Goal: Information Seeking & Learning: Learn about a topic

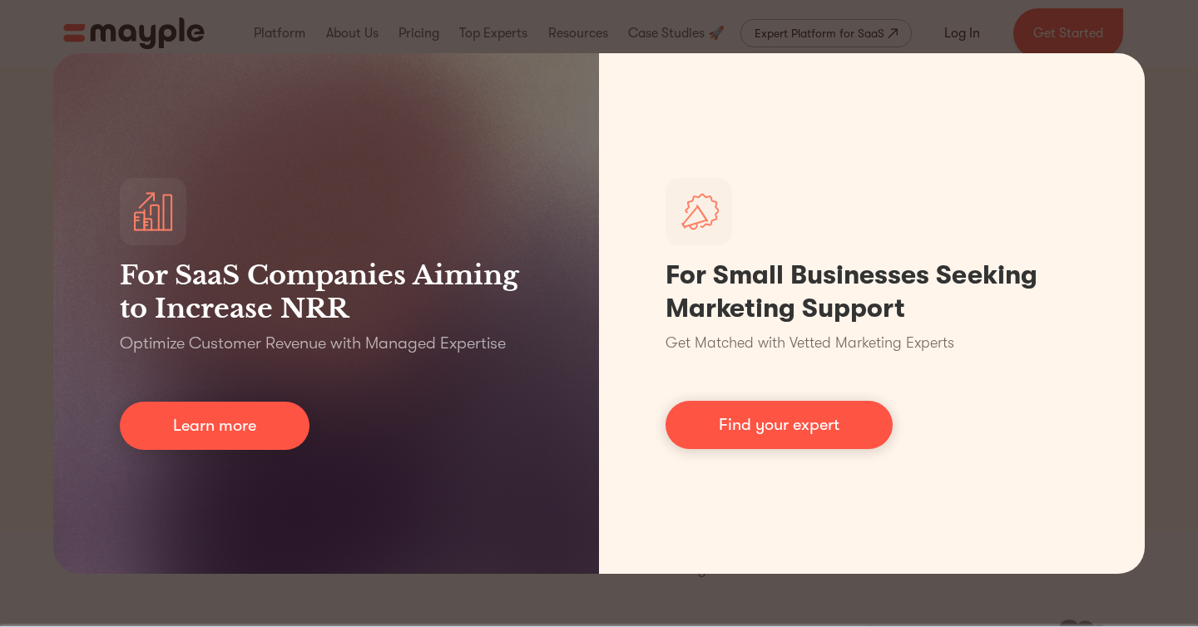
click at [1177, 90] on div "For SaaS Companies Aiming to Increase NRR Optimize Customer Revenue with Manage…" at bounding box center [599, 313] width 1198 height 627
click at [1177, 89] on div "For SaaS Companies Aiming to Increase NRR Optimize Customer Revenue with Manage…" at bounding box center [599, 313] width 1198 height 627
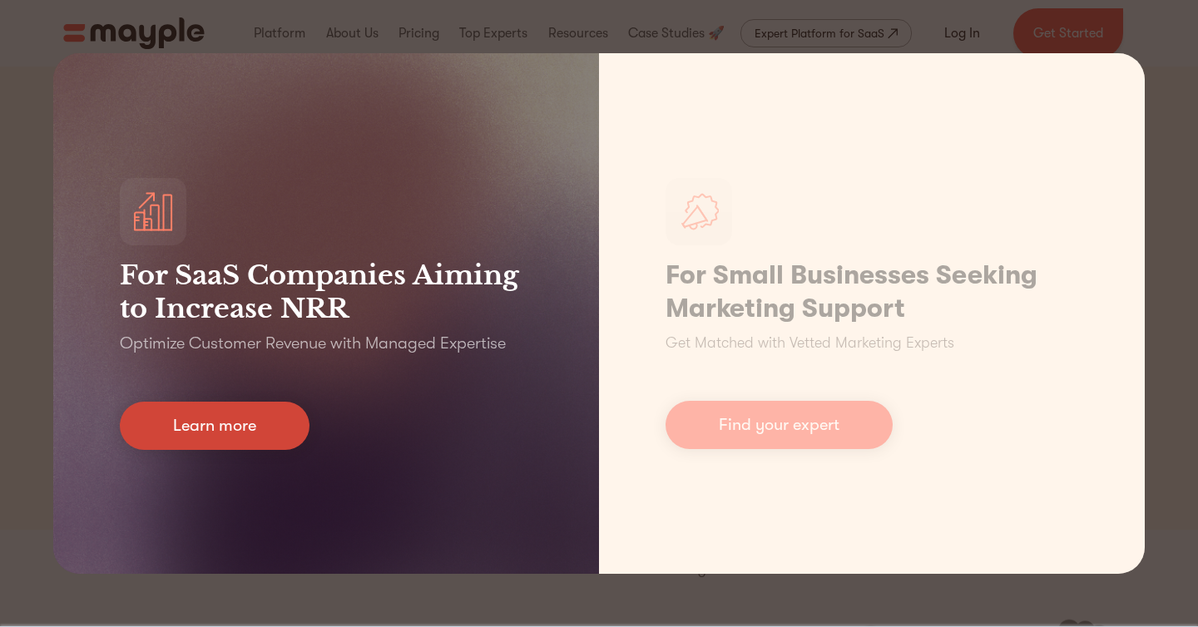
click at [229, 448] on link "Learn more" at bounding box center [215, 426] width 190 height 48
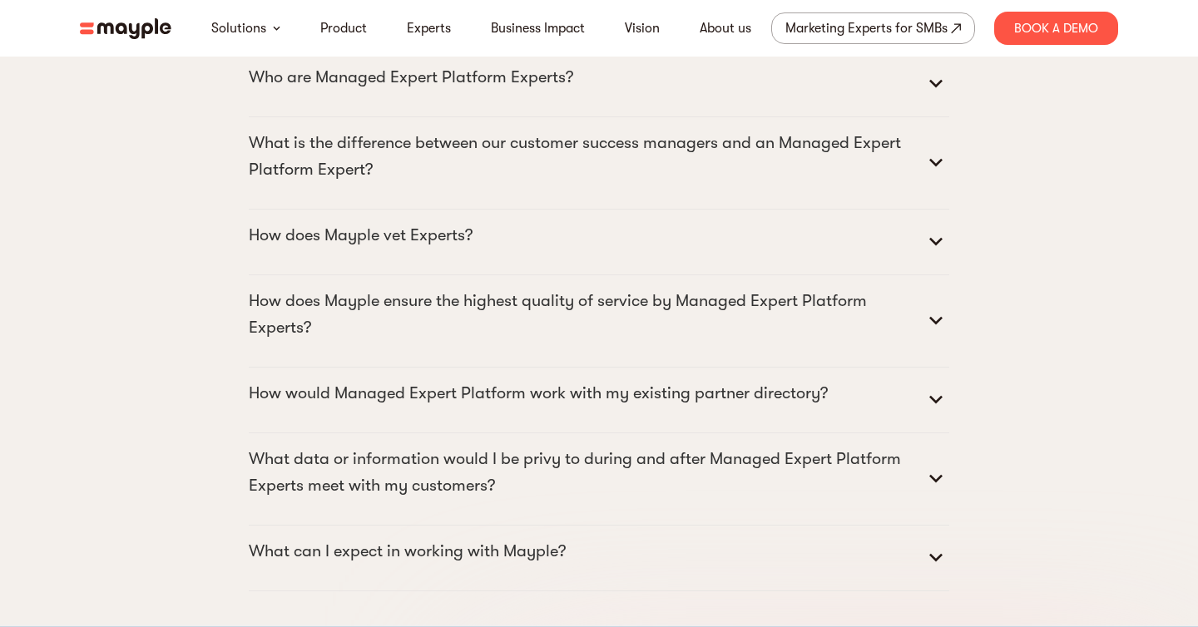
scroll to position [7882, 0]
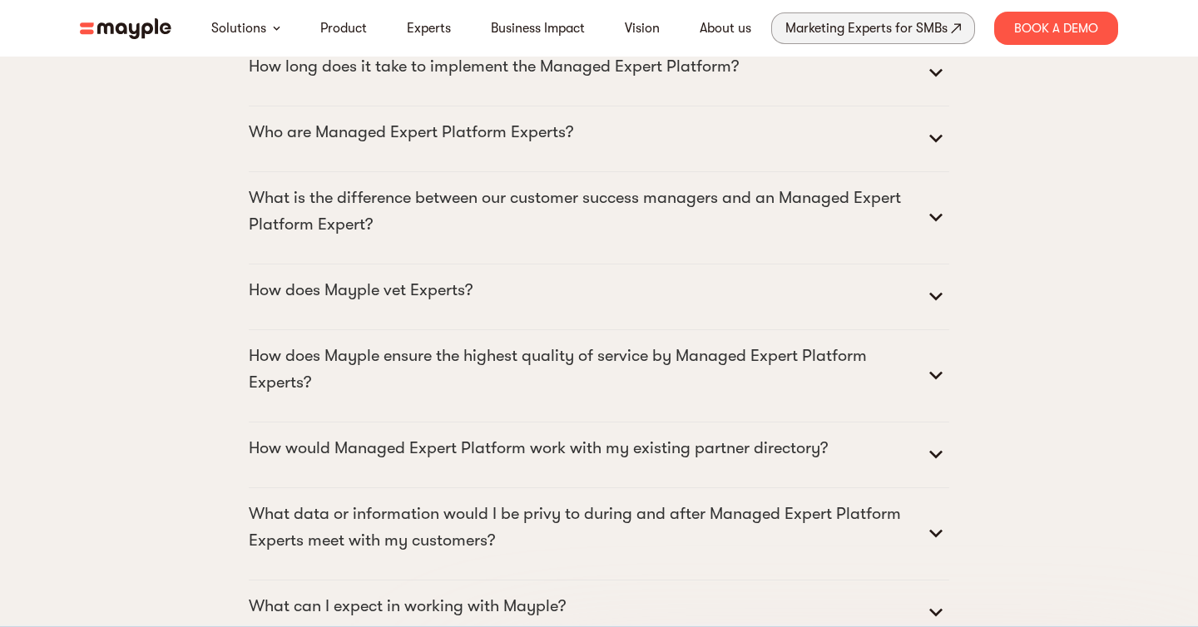
click at [873, 27] on div "Marketing Experts for SMBs" at bounding box center [866, 28] width 162 height 23
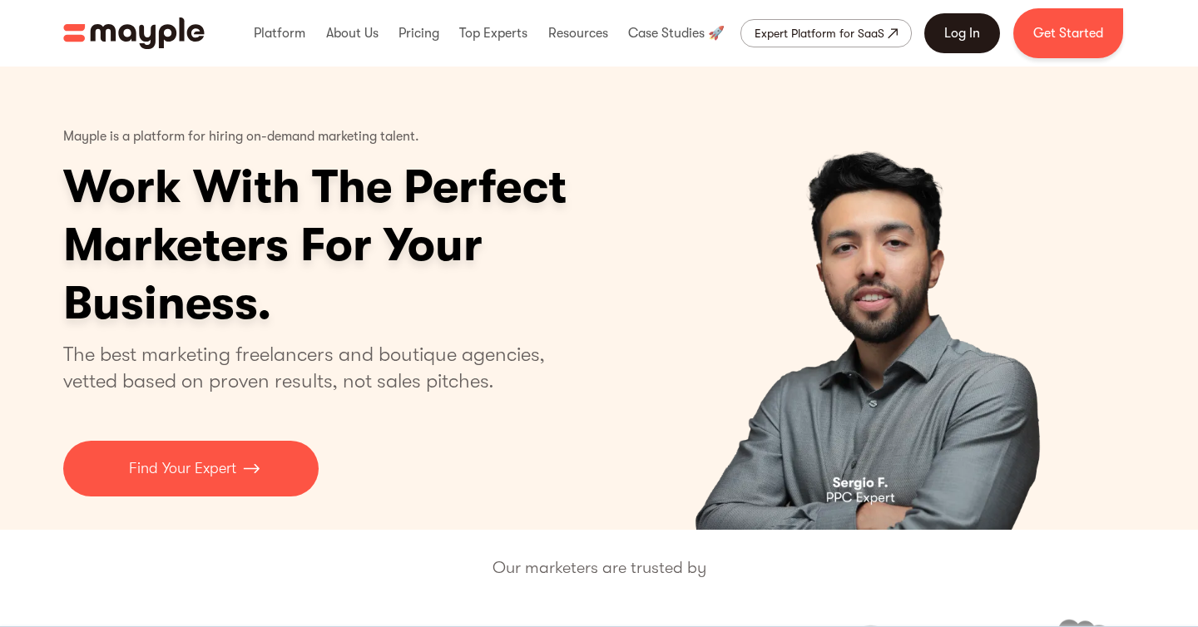
click at [970, 27] on link "Log In" at bounding box center [962, 33] width 76 height 40
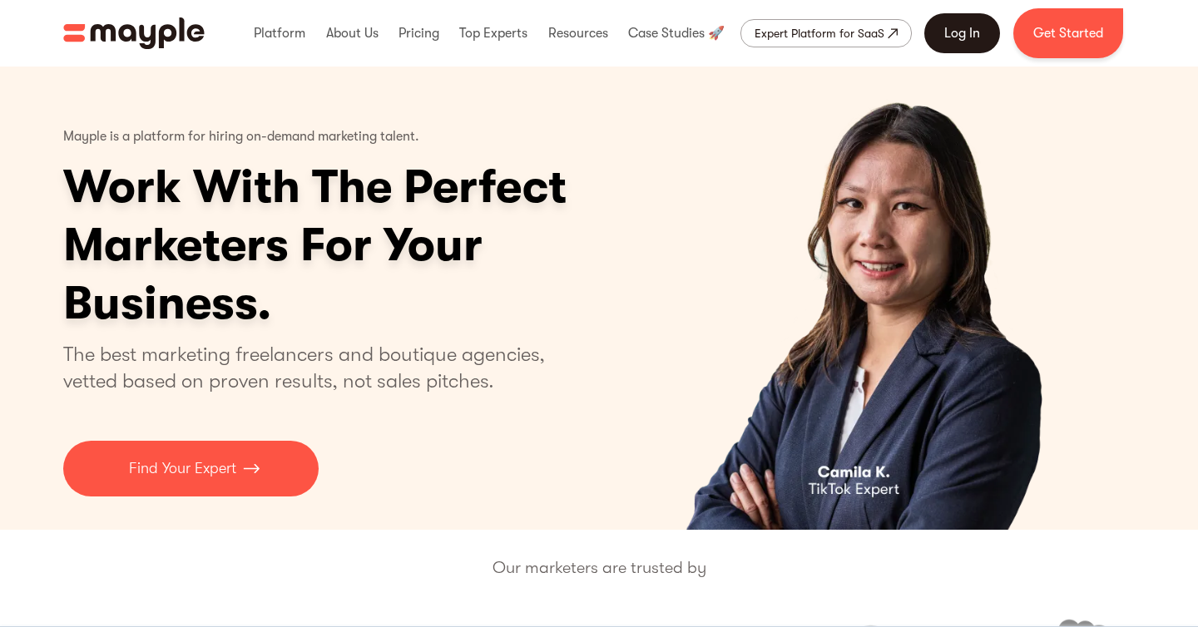
click at [941, 30] on link "Log In" at bounding box center [962, 33] width 76 height 40
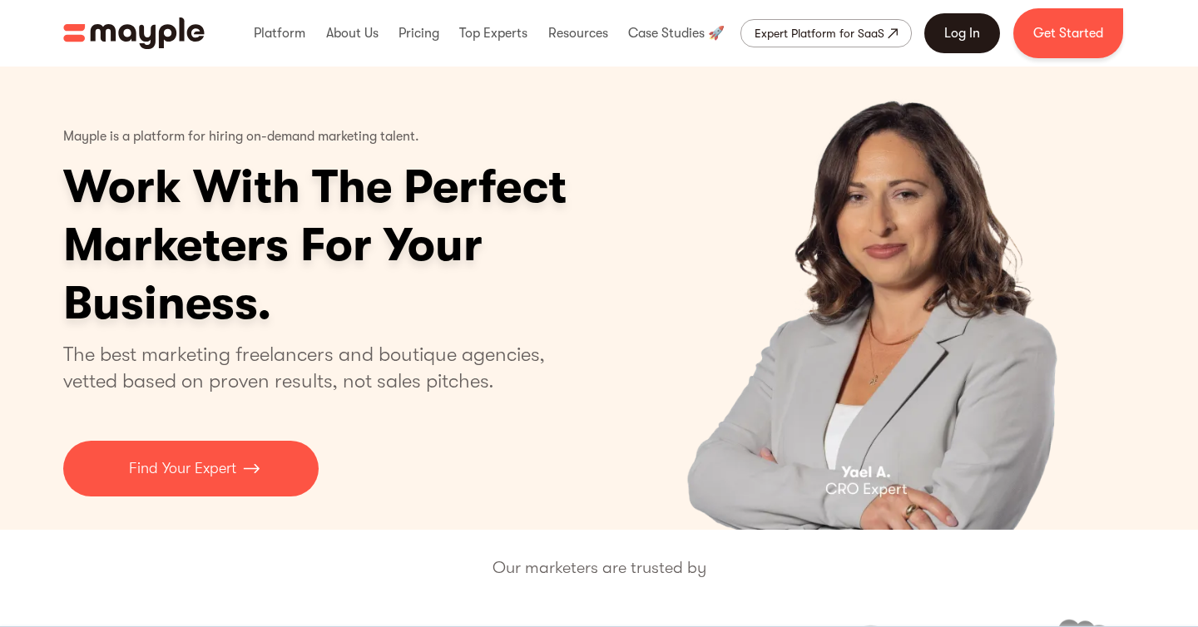
click at [951, 43] on link "Log In" at bounding box center [962, 33] width 76 height 40
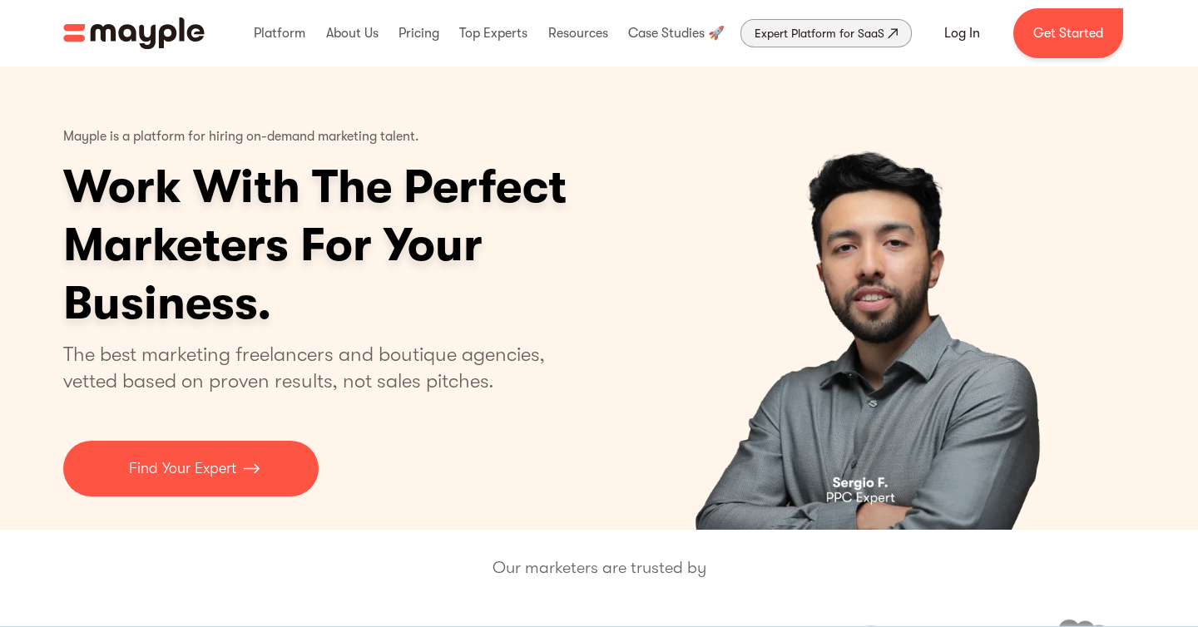
click at [861, 28] on div "Expert Platform for SaaS" at bounding box center [819, 33] width 130 height 20
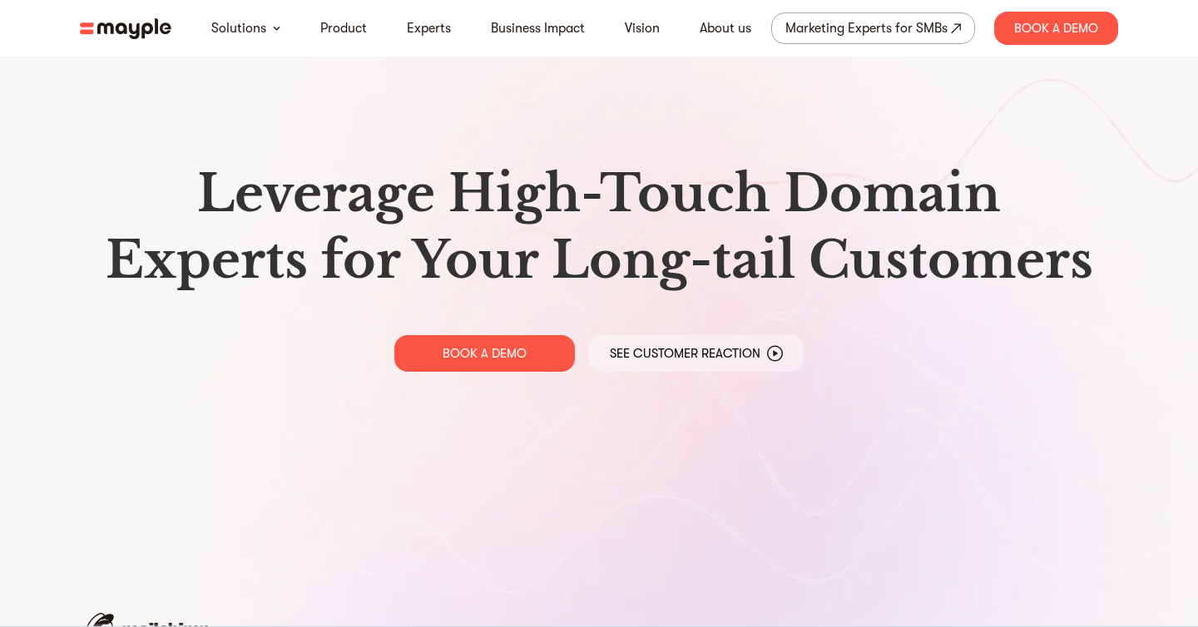
click at [755, 50] on nav "Solutions Product Experts Business Impact Vision About us Marketing Experts for…" at bounding box center [599, 28] width 1064 height 57
click at [836, 21] on div "Marketing Experts for SMBs" at bounding box center [866, 28] width 162 height 23
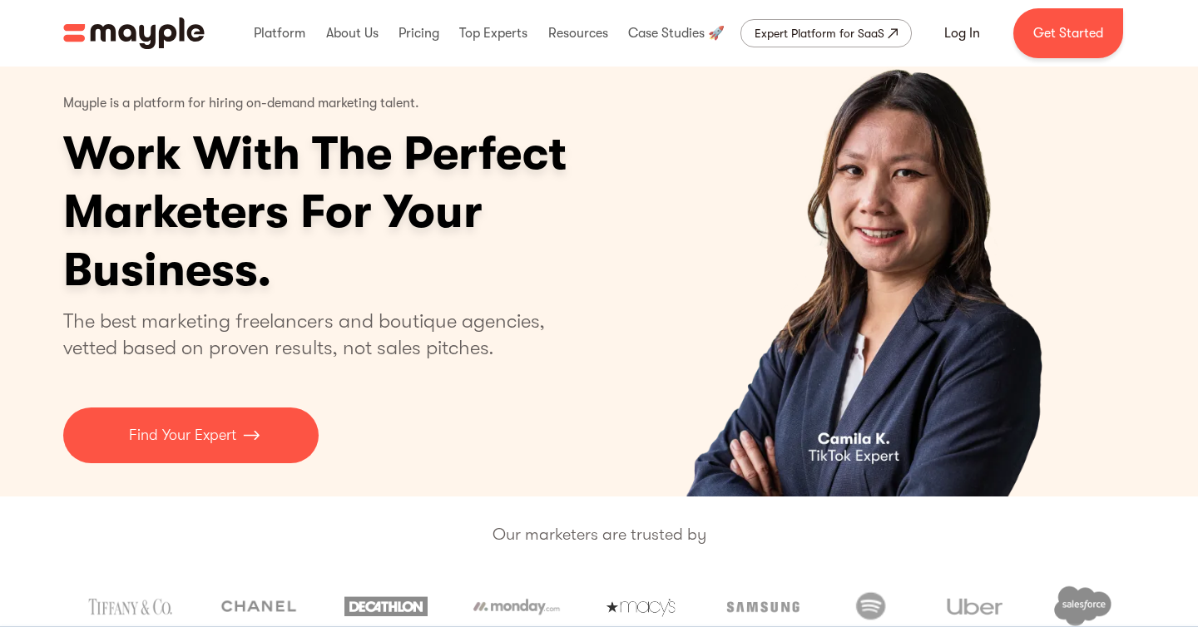
scroll to position [35, 0]
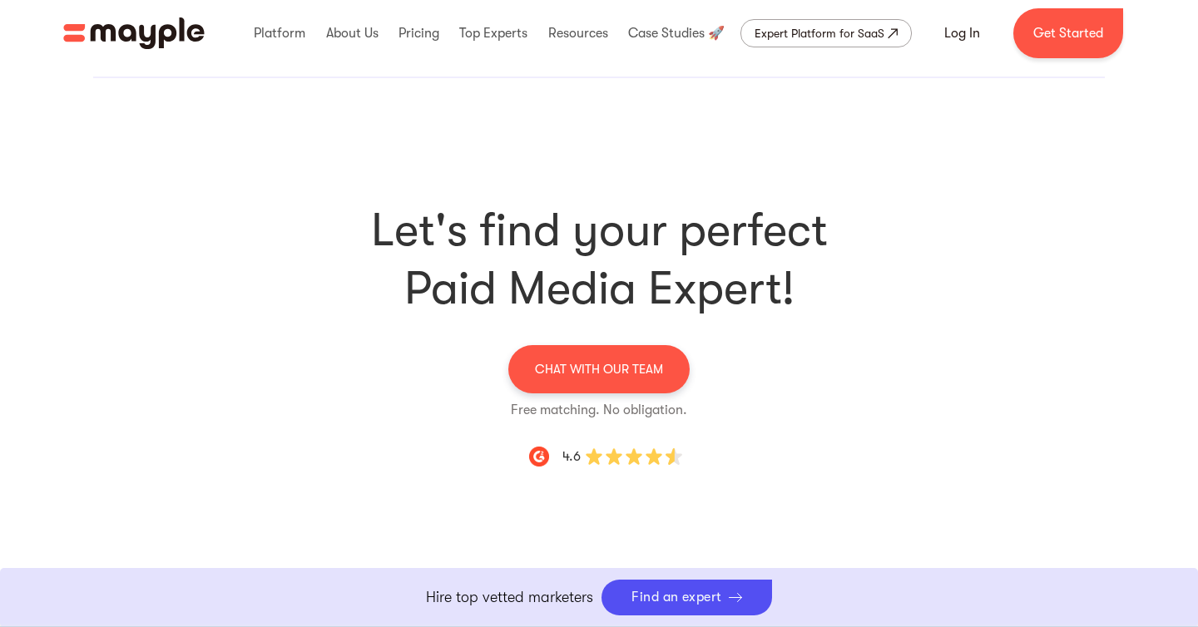
scroll to position [5086, 0]
click at [583, 359] on p "CHAT WITH OUR TEAM" at bounding box center [599, 370] width 128 height 22
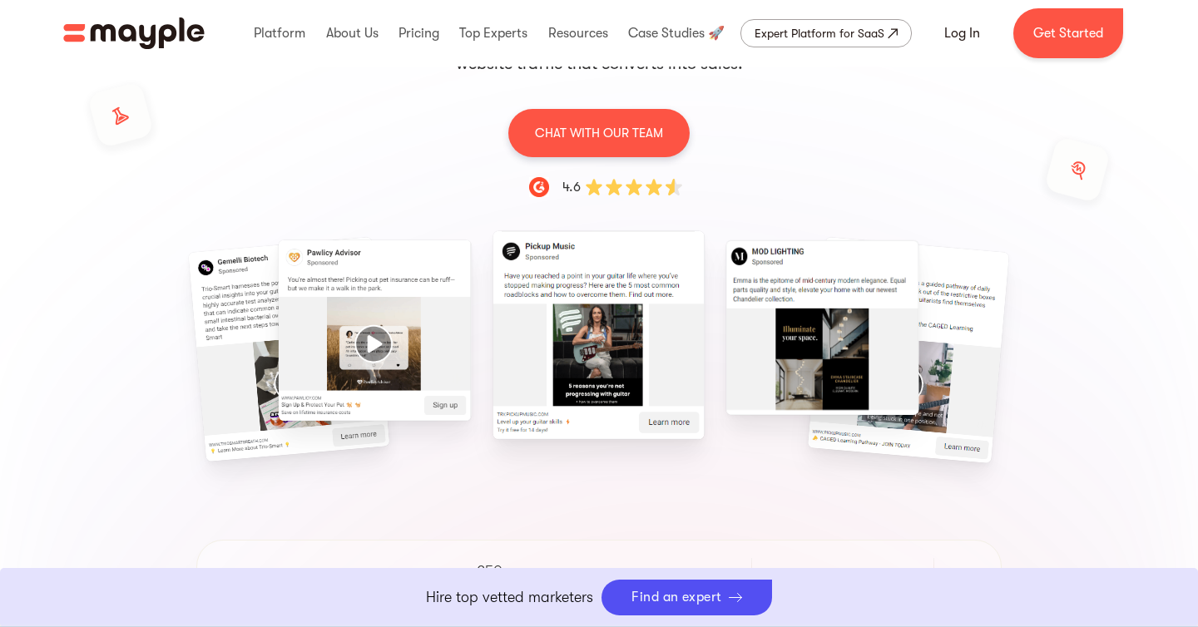
scroll to position [0, 0]
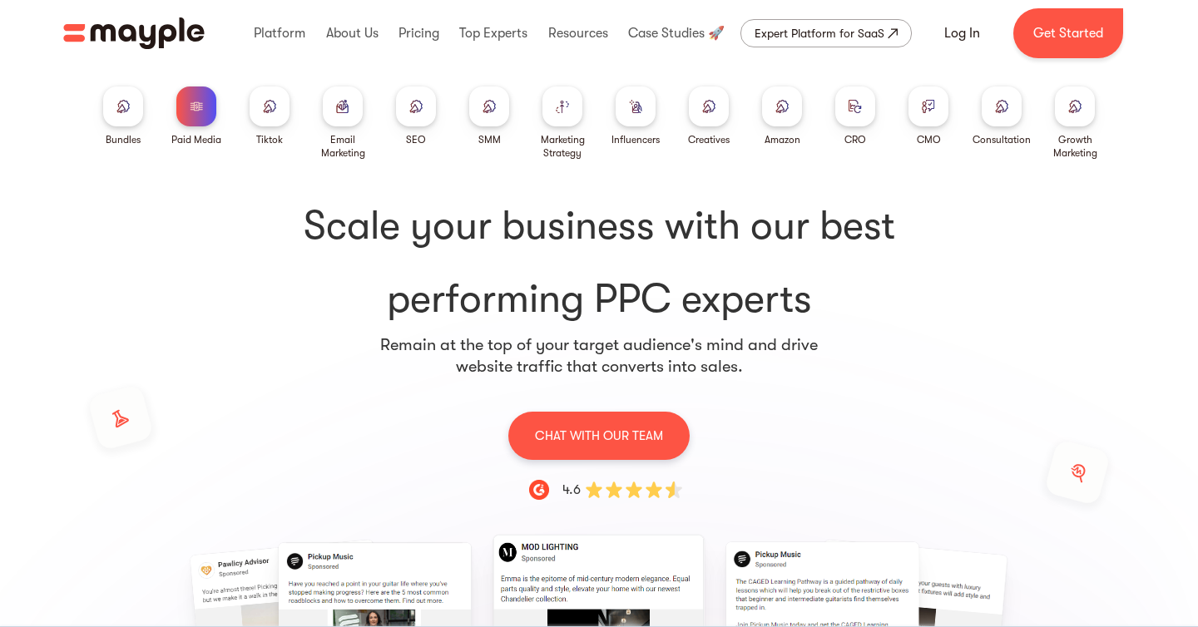
click at [1134, 388] on div "Paid Media Packages Bundles Paid Media Packages TikTok Email Marketing SEO SMM …" at bounding box center [599, 637] width 1198 height 955
click at [1133, 367] on div "Paid Media Packages Bundles Paid Media Packages TikTok Email Marketing SEO SMM …" at bounding box center [599, 637] width 1198 height 955
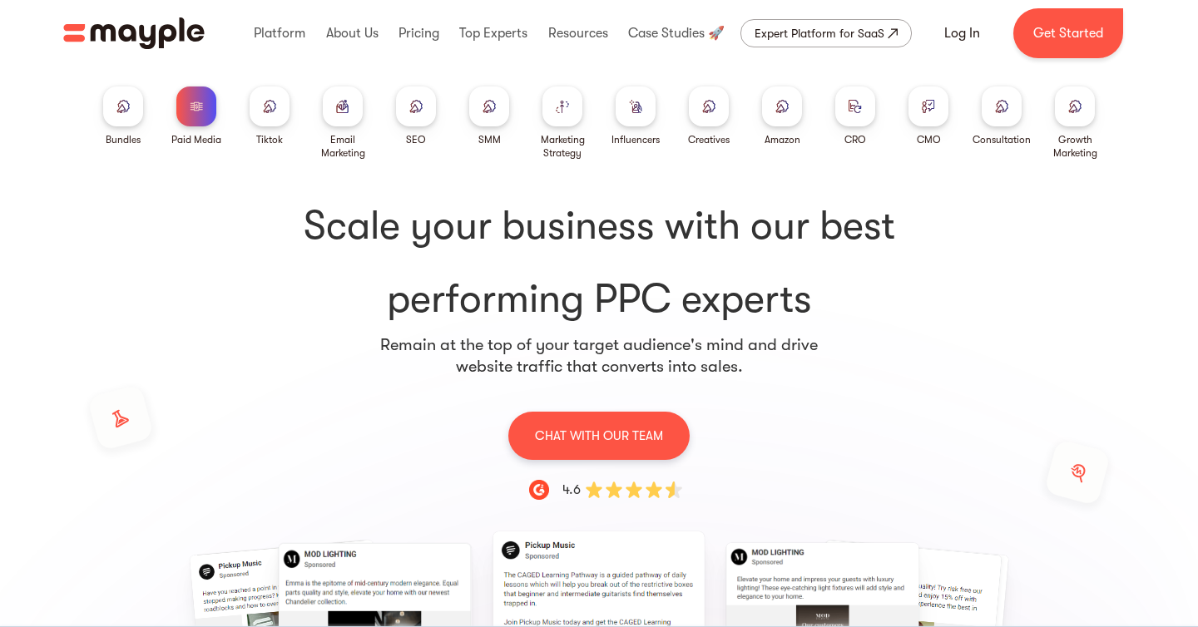
click at [1133, 368] on div "Paid Media Packages Bundles Paid Media Packages TikTok Email Marketing SEO SMM …" at bounding box center [599, 637] width 1198 height 955
